Goal: Information Seeking & Learning: Find specific fact

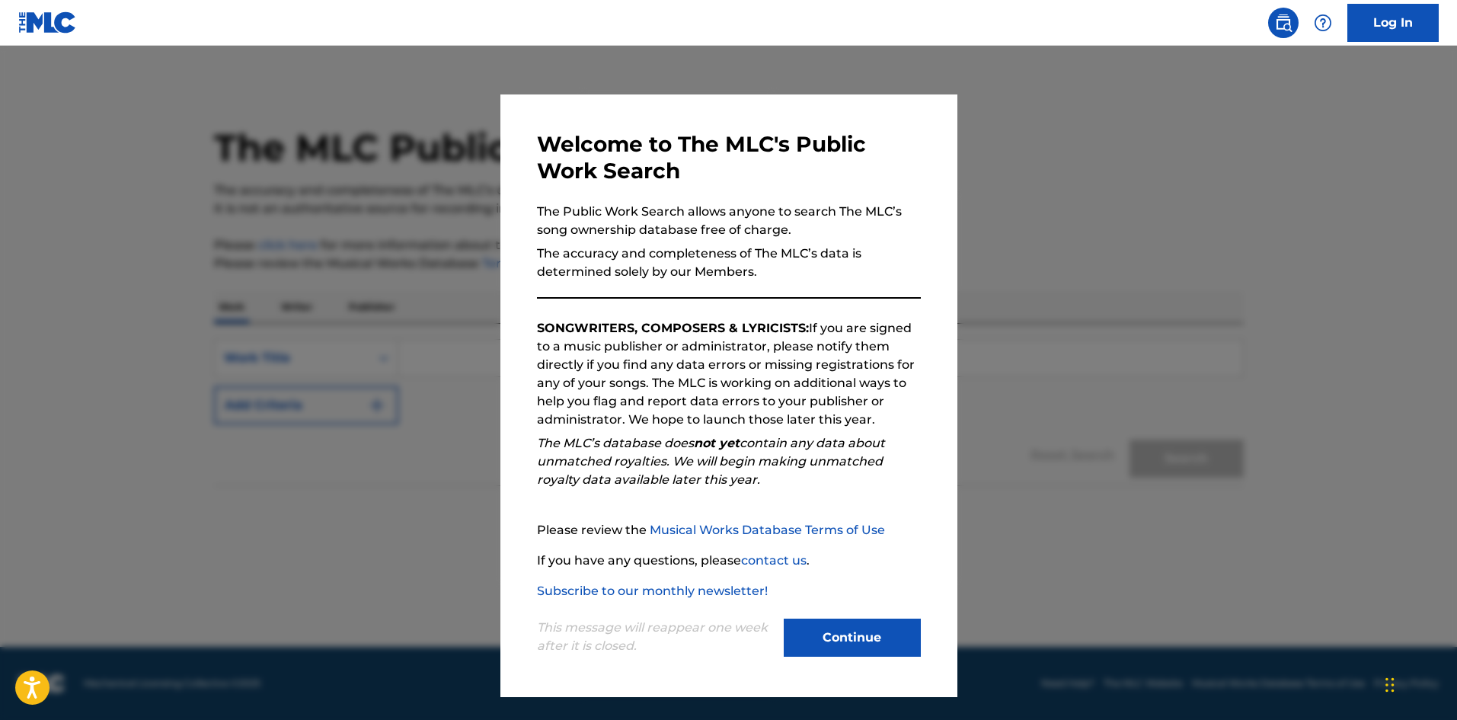
click at [858, 634] on button "Continue" at bounding box center [852, 637] width 137 height 38
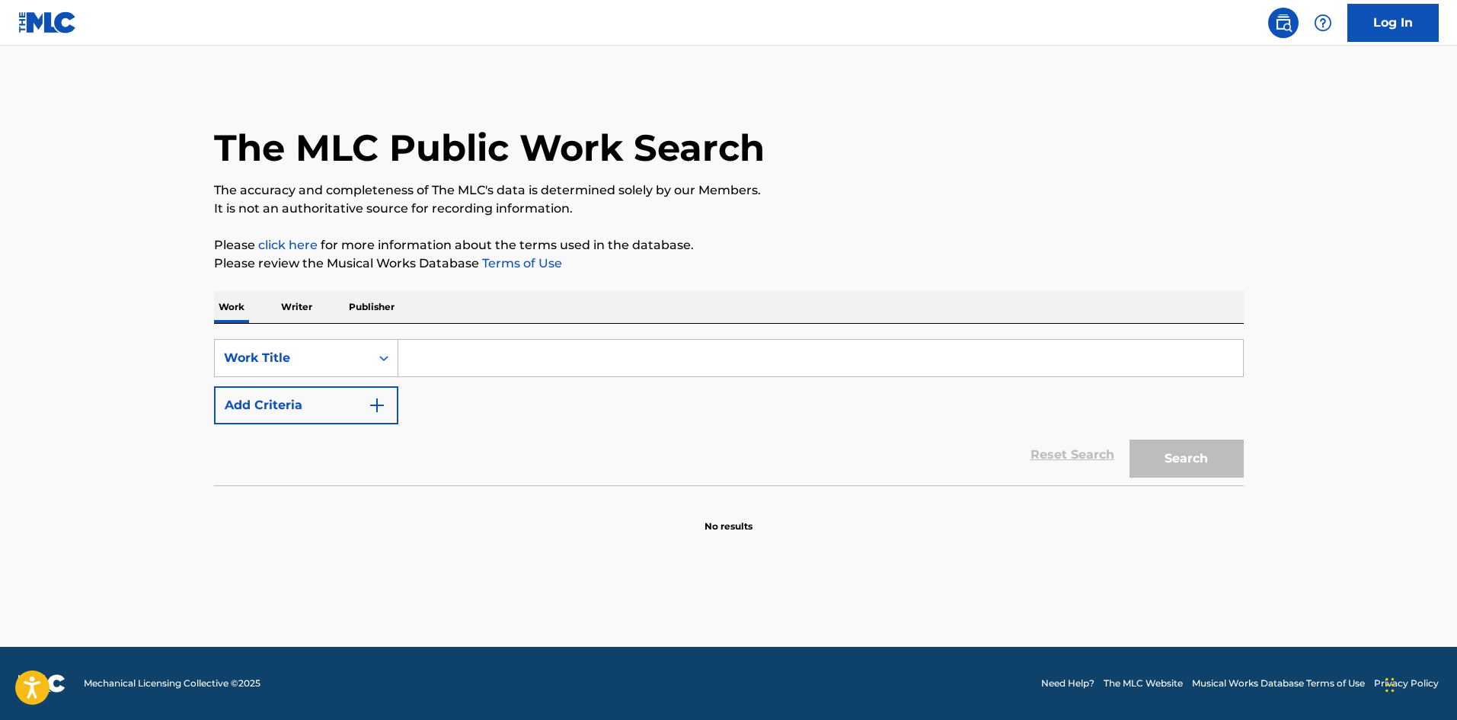
click at [498, 361] on input "Search Form" at bounding box center [820, 358] width 845 height 37
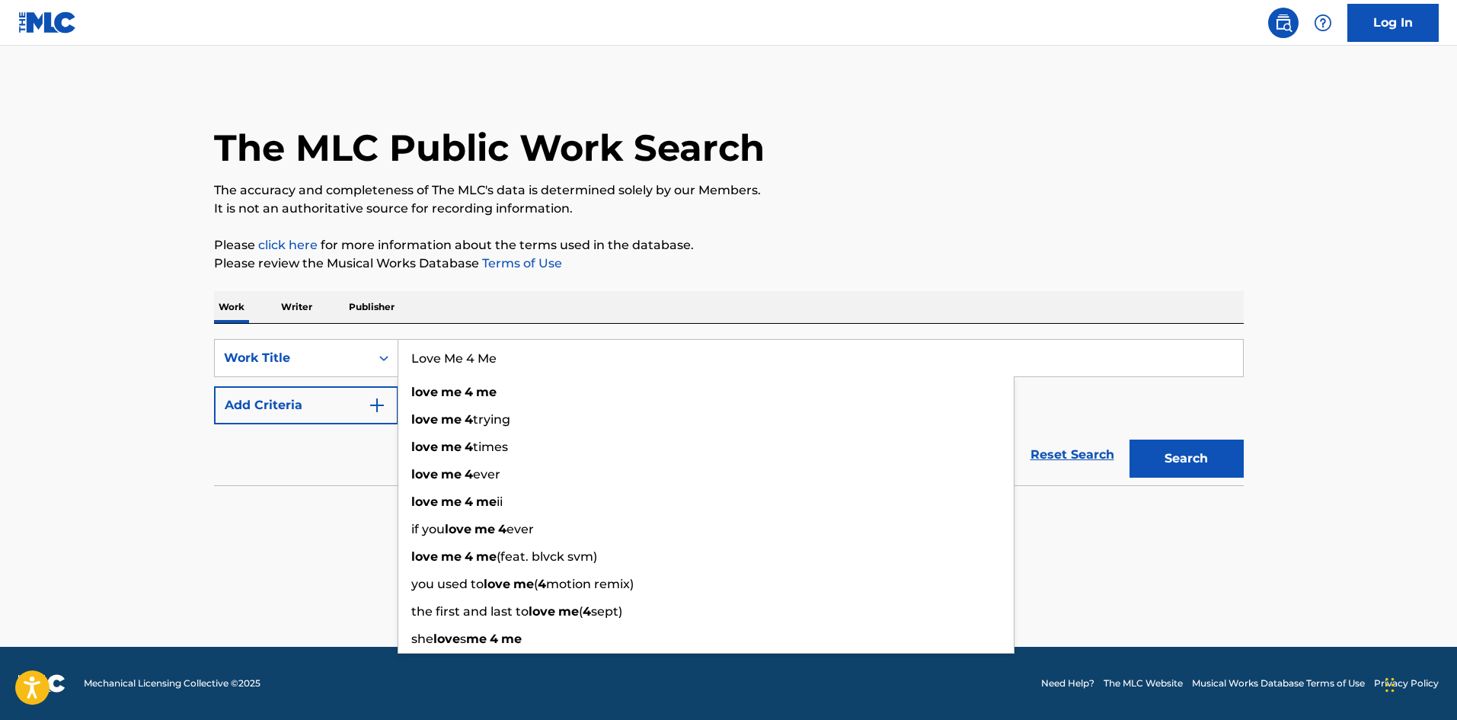
type input "Love Me 4 Me"
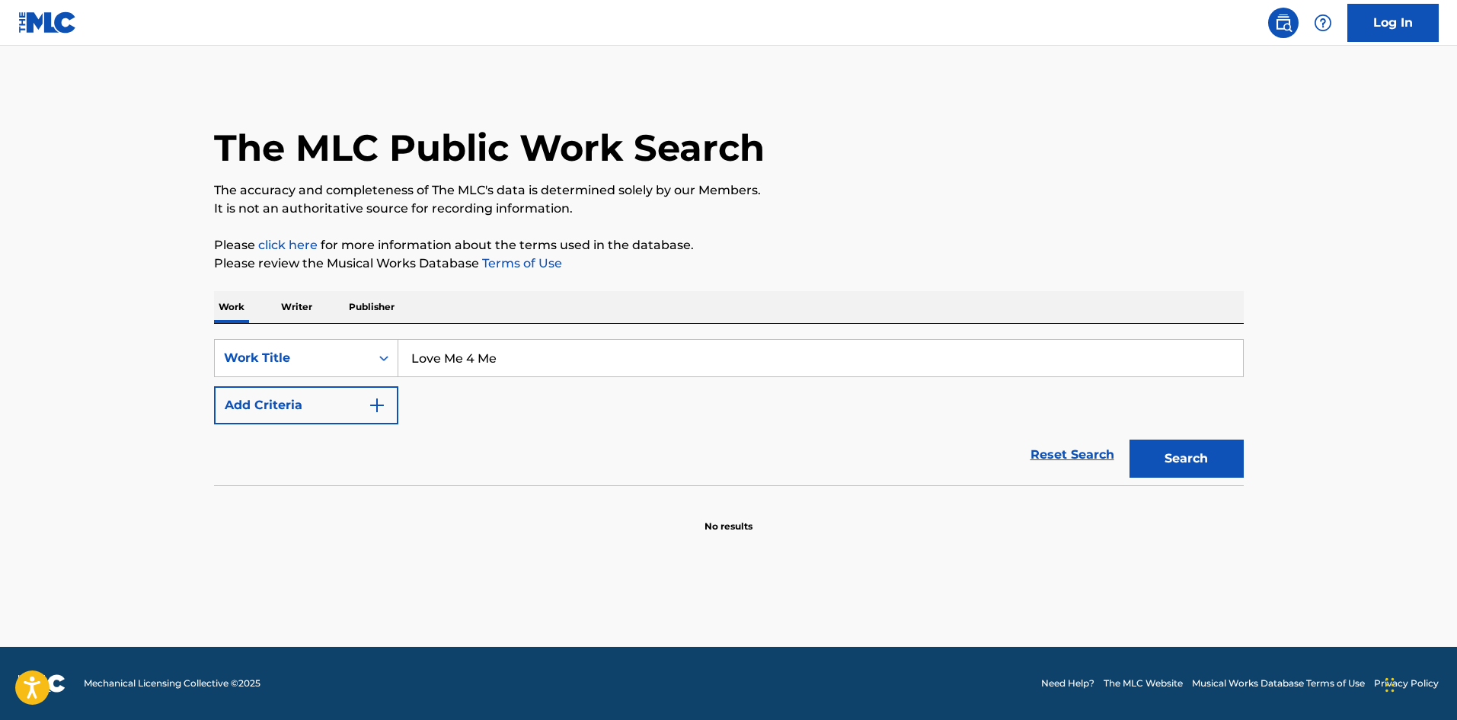
click at [349, 407] on button "Add Criteria" at bounding box center [306, 405] width 184 height 38
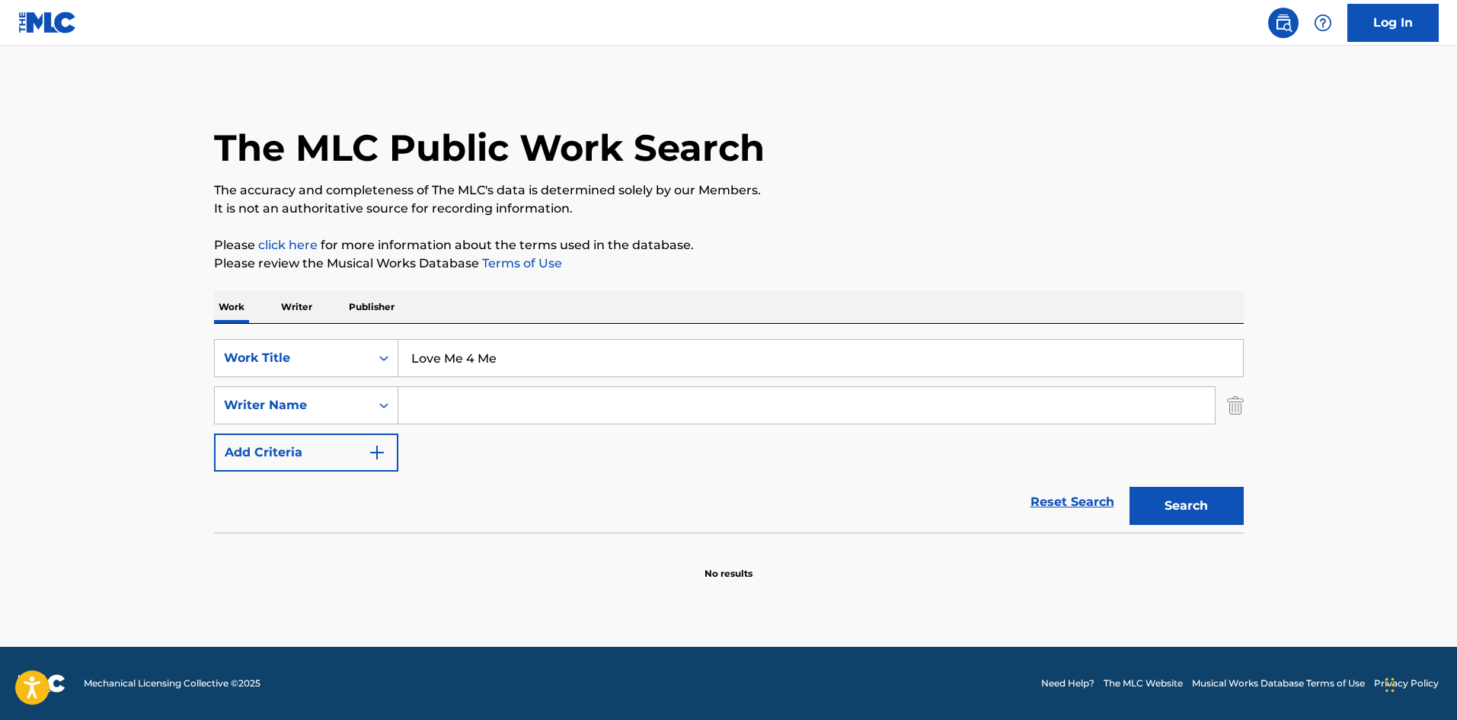
click at [474, 404] on input "Search Form" at bounding box center [806, 405] width 816 height 37
type input "[PERSON_NAME]"
click at [1129, 487] on button "Search" at bounding box center [1186, 506] width 114 height 38
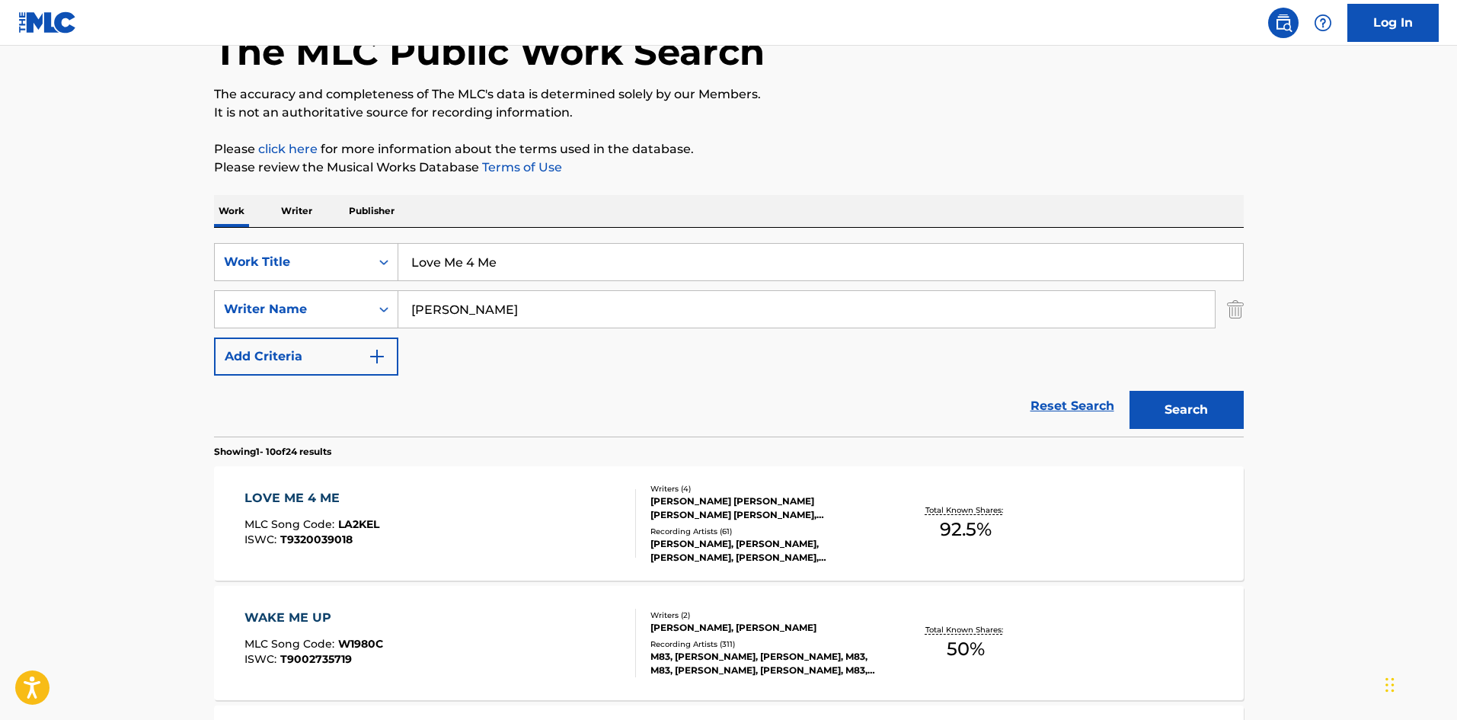
scroll to position [228, 0]
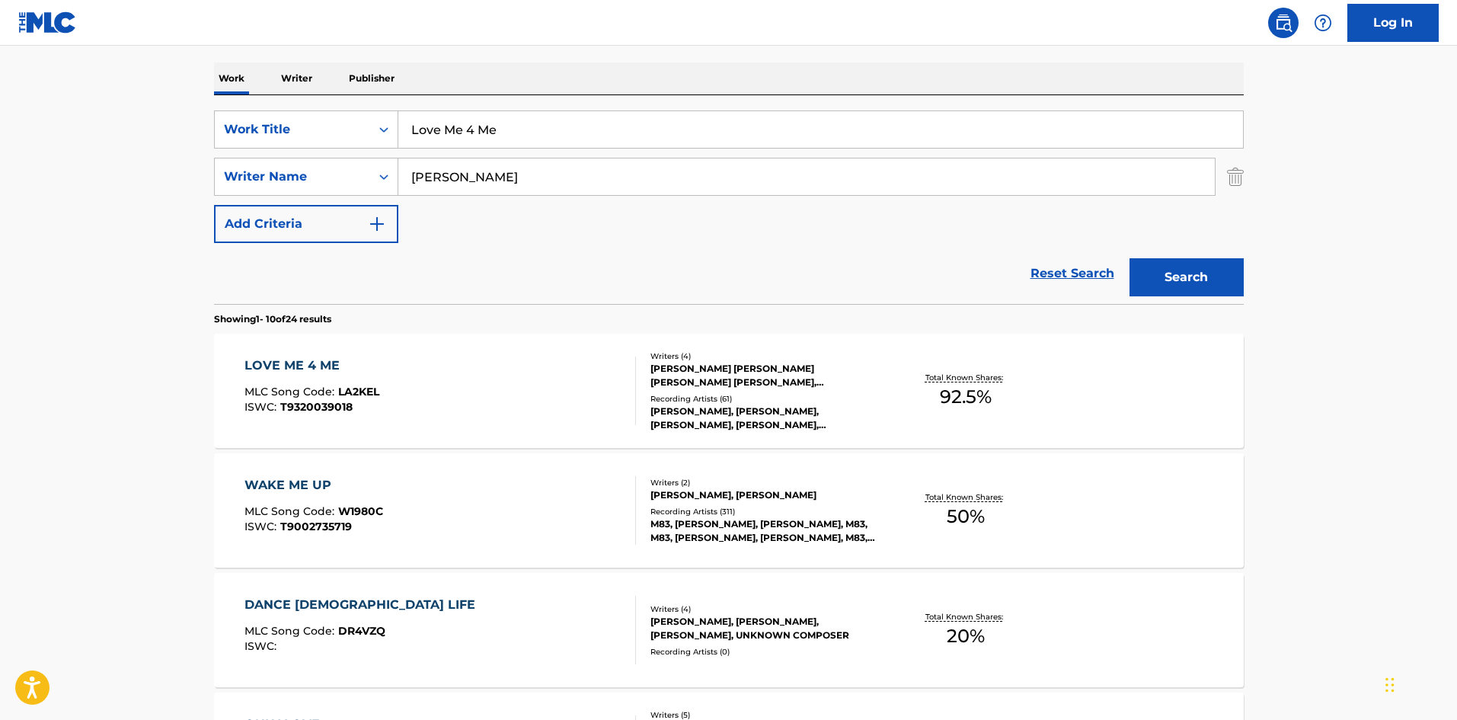
click at [883, 430] on div "LOVE ME 4 ME MLC Song Code : LA2KEL ISWC : T9320039018 Writers ( 4 ) [PERSON_NA…" at bounding box center [729, 391] width 1030 height 114
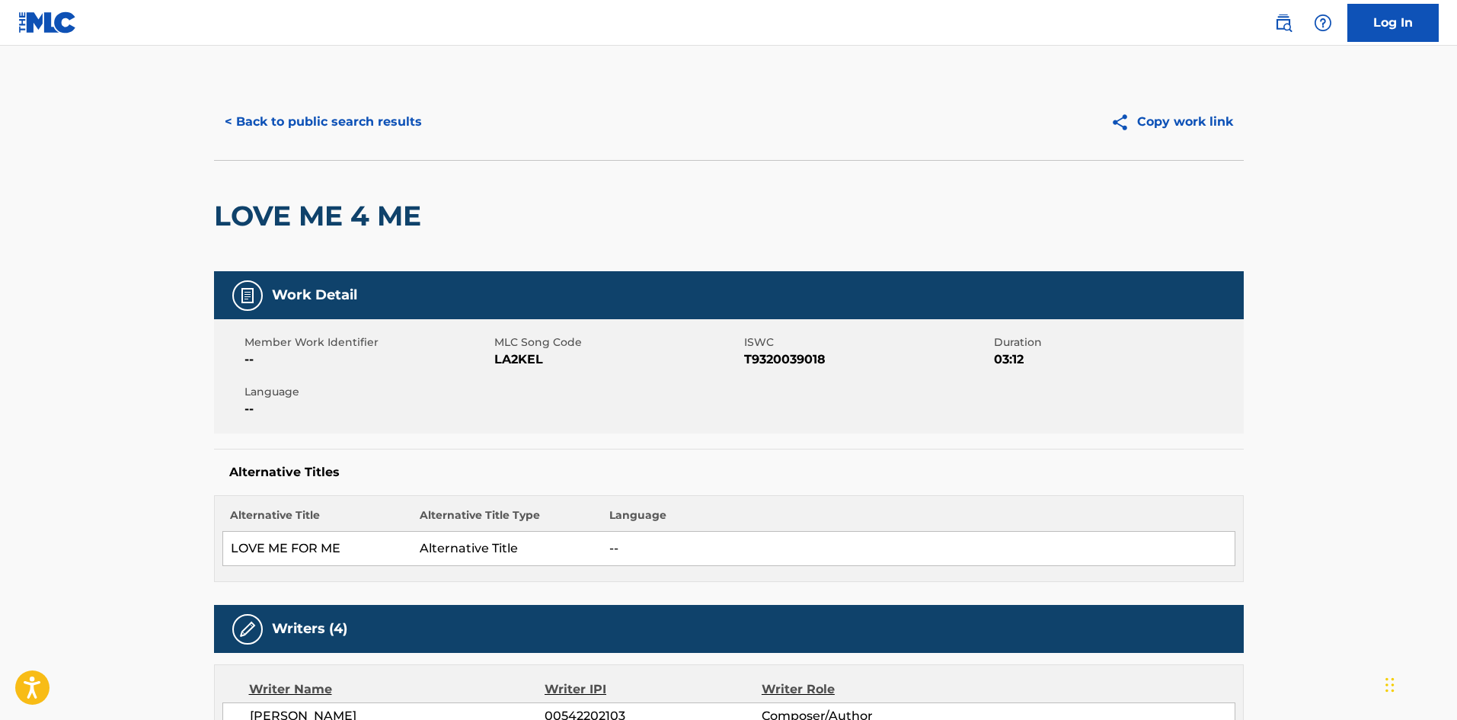
click at [241, 121] on button "< Back to public search results" at bounding box center [323, 122] width 219 height 38
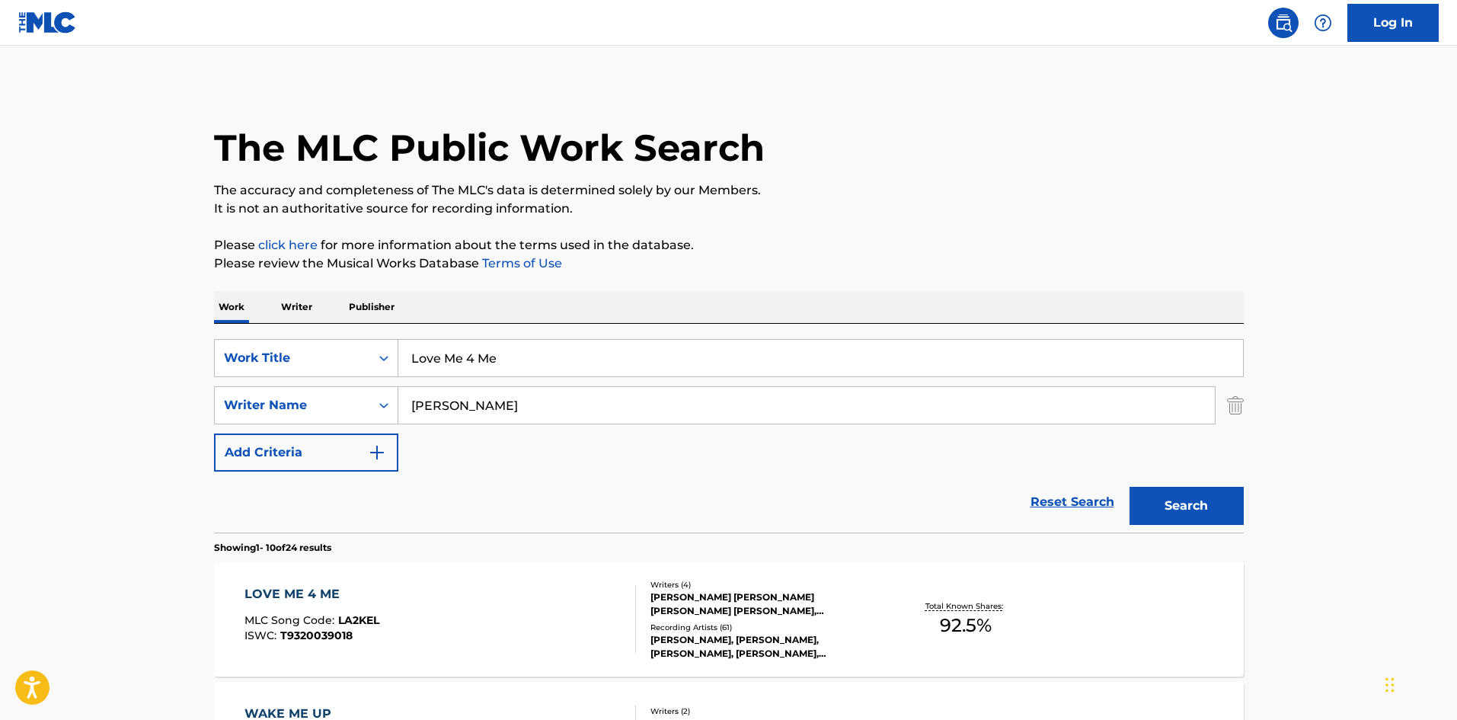
scroll to position [228, 0]
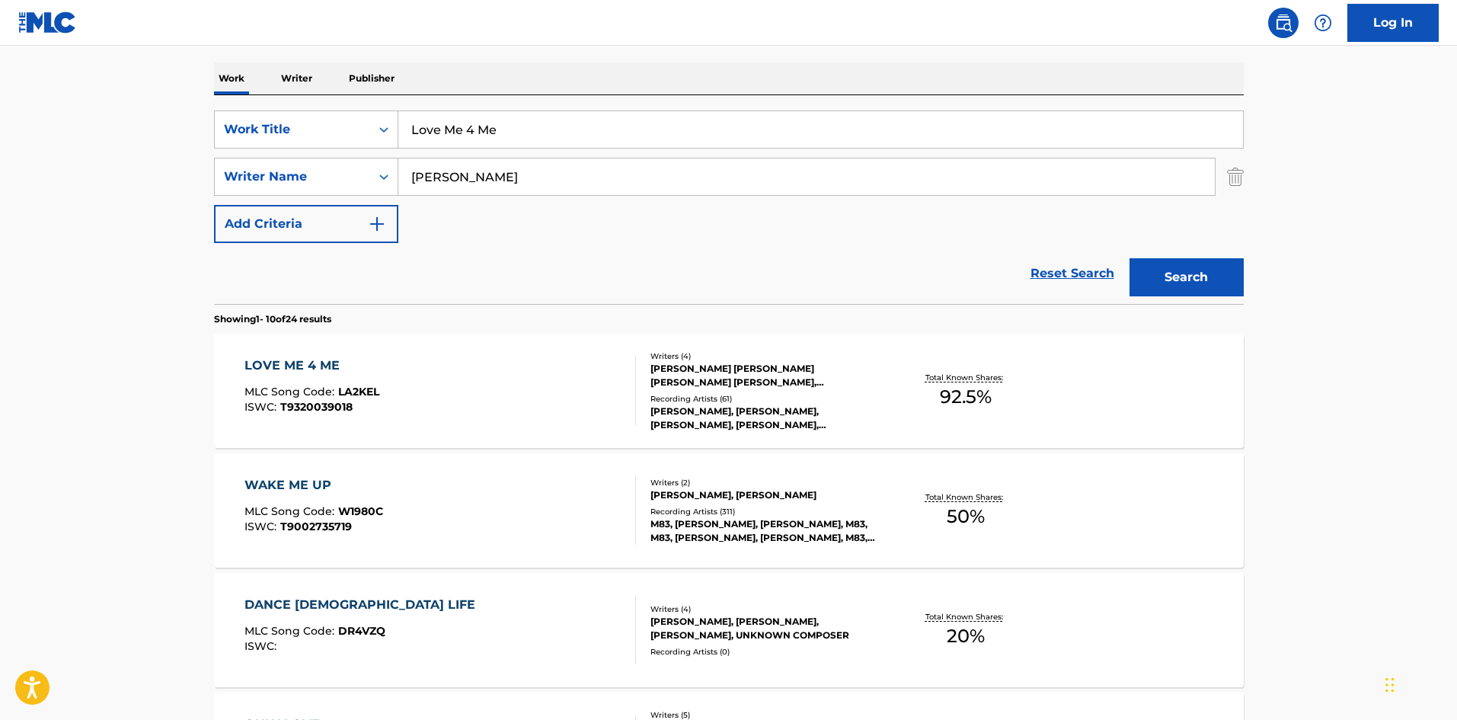
drag, startPoint x: 535, startPoint y: 140, endPoint x: 237, endPoint y: 96, distance: 301.0
click at [237, 96] on div "SearchWithCriteriac5f0dbf8-b693-4049-863f-ee665439d15e Work Title Love Me 4 Me …" at bounding box center [729, 199] width 1030 height 209
paste input "Daytime Parties"
type input "Daytime Parties"
click at [1129, 258] on button "Search" at bounding box center [1186, 277] width 114 height 38
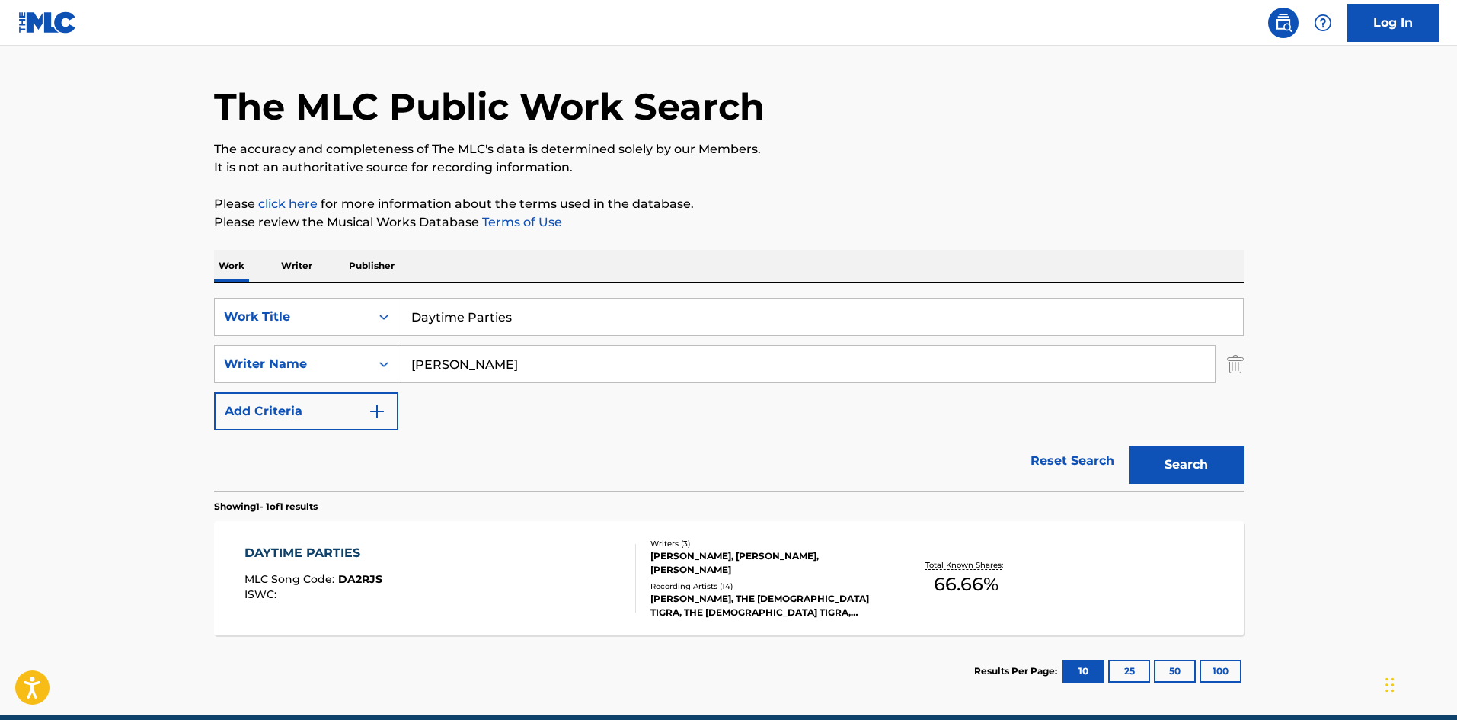
scroll to position [109, 0]
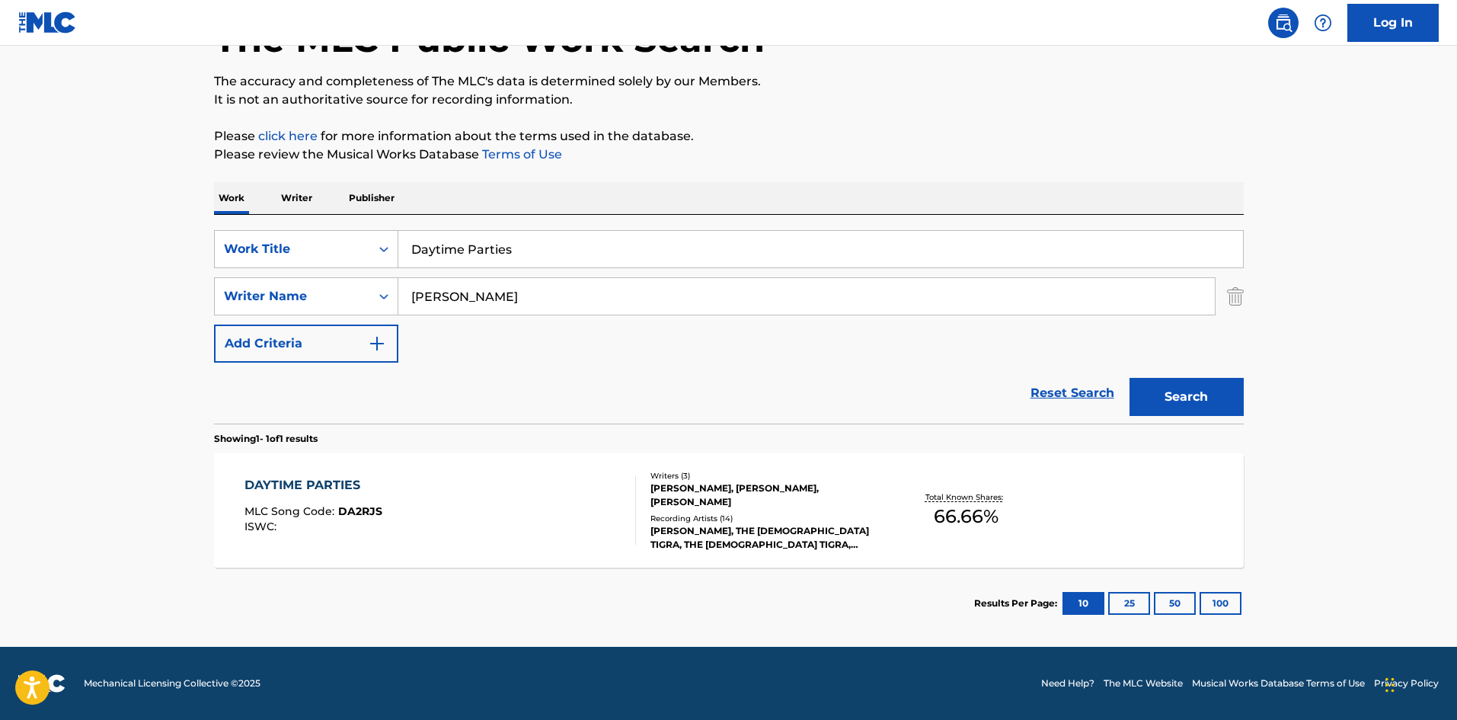
click at [954, 509] on span "66.66 %" at bounding box center [966, 516] width 65 height 27
